Goal: Use online tool/utility: Utilize a website feature to perform a specific function

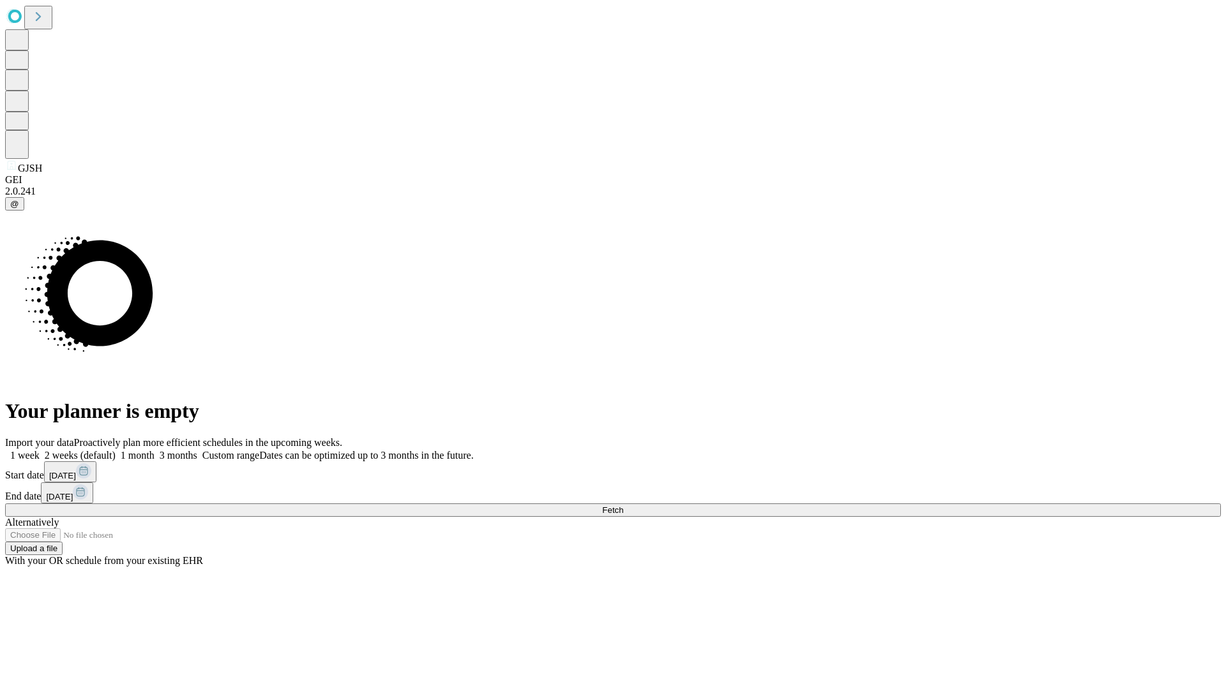
click at [623, 506] on span "Fetch" at bounding box center [612, 511] width 21 height 10
